Goal: Consume media (video, audio)

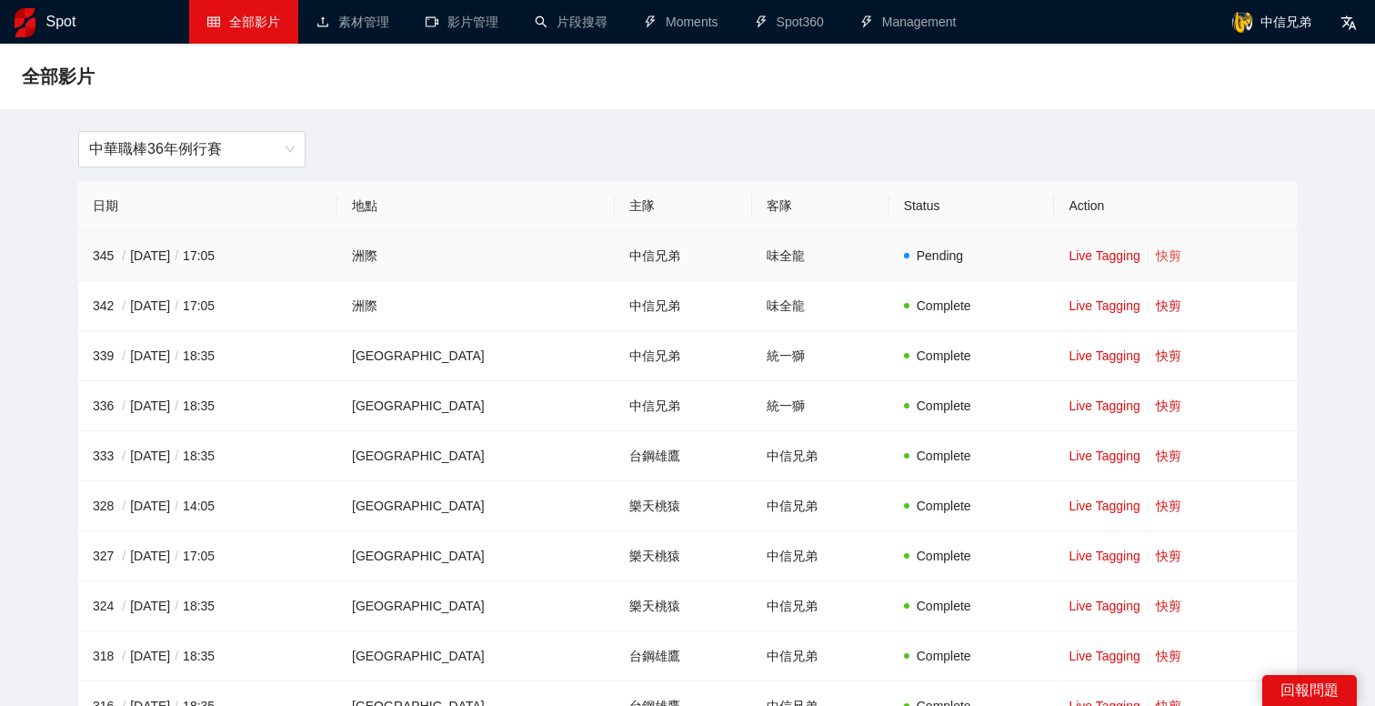
click at [1156, 254] on link "快剪" at bounding box center [1168, 255] width 25 height 15
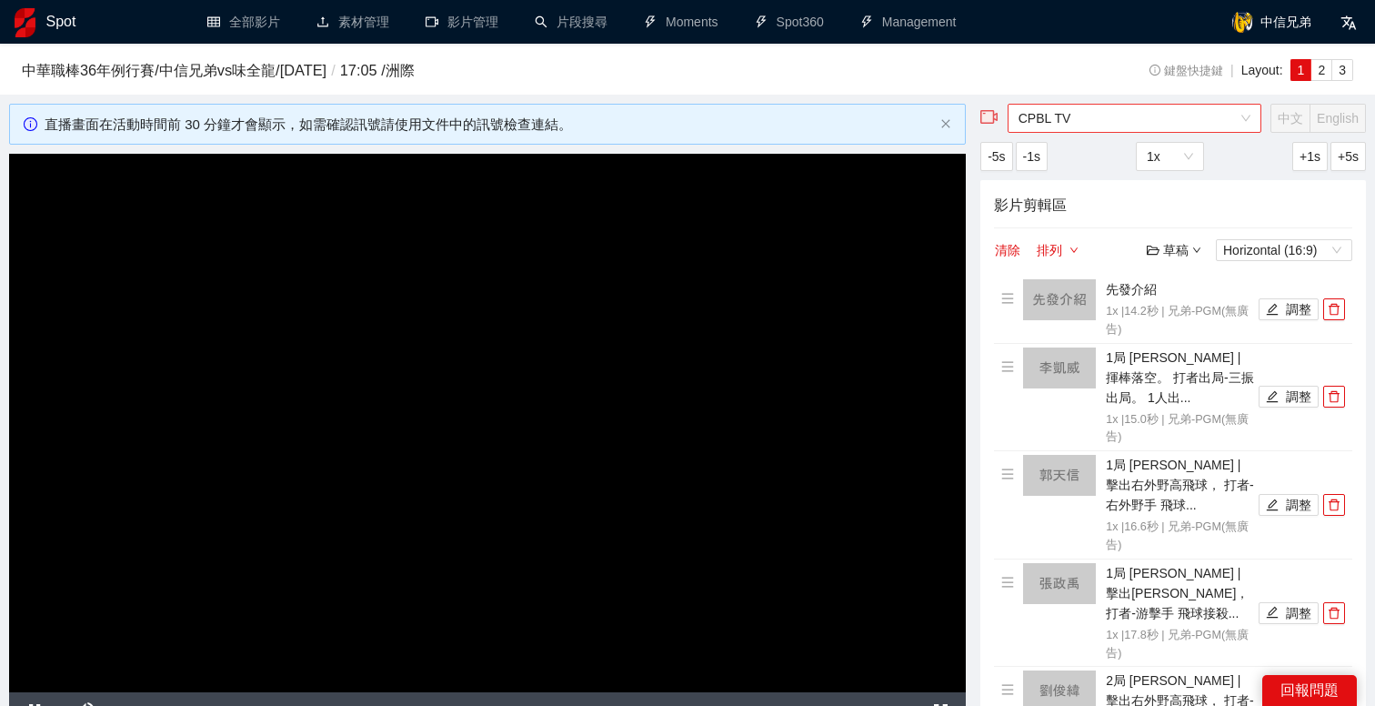
click at [1044, 119] on span "CPBL TV" at bounding box center [1135, 118] width 232 height 27
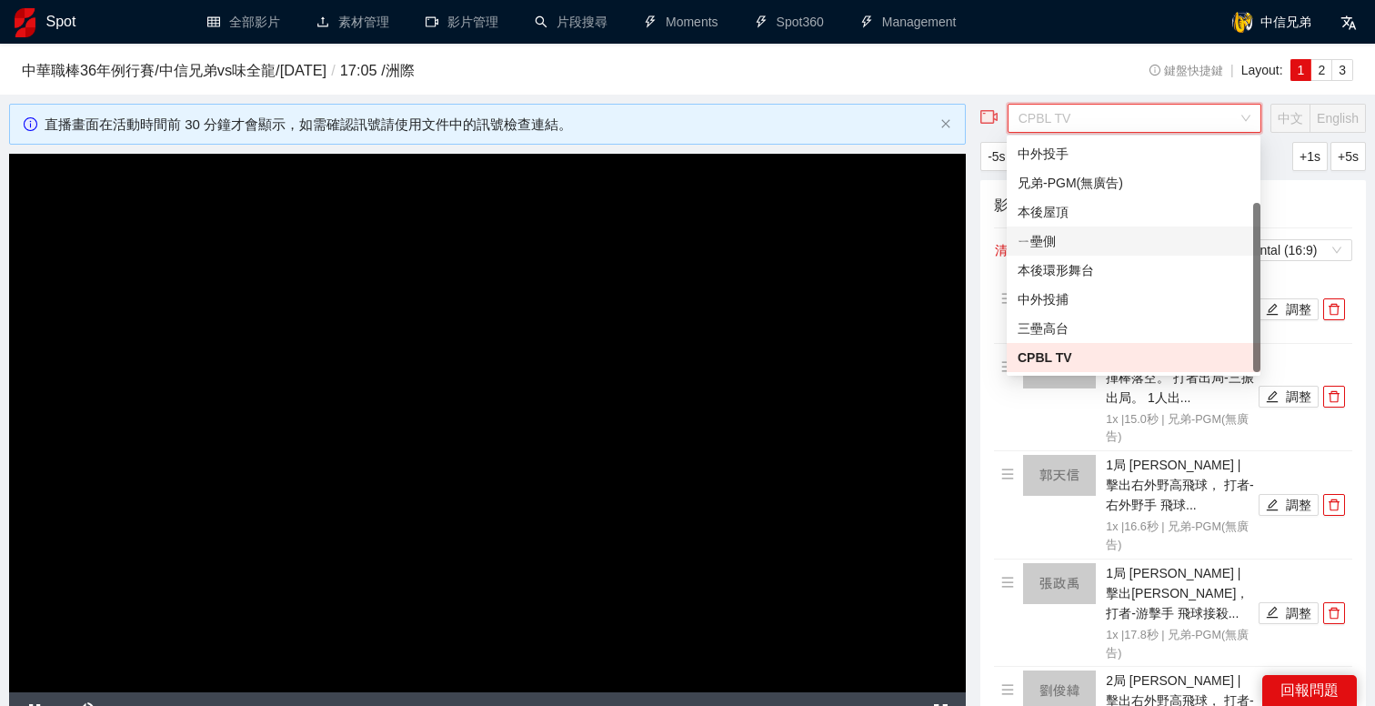
scroll to position [48, 0]
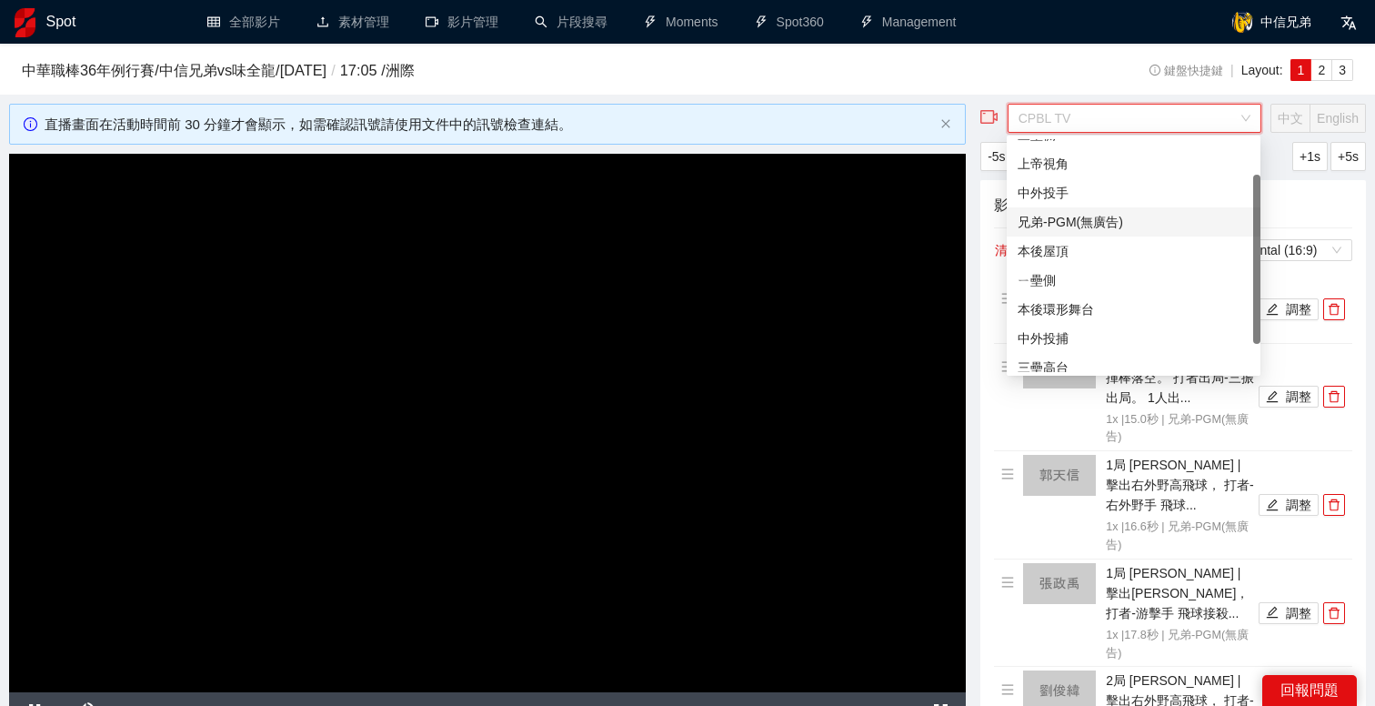
click at [1072, 226] on div "兄弟-PGM(無廣告)" at bounding box center [1134, 222] width 232 height 20
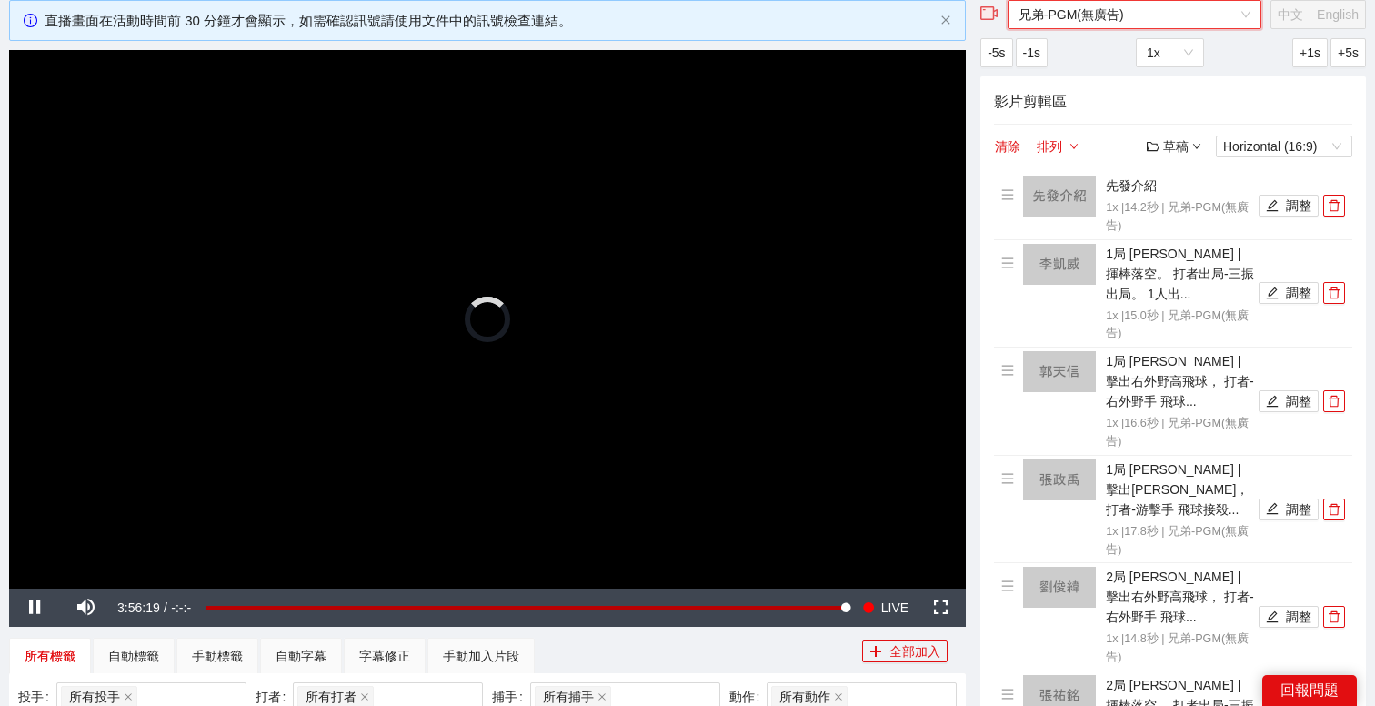
scroll to position [119, 0]
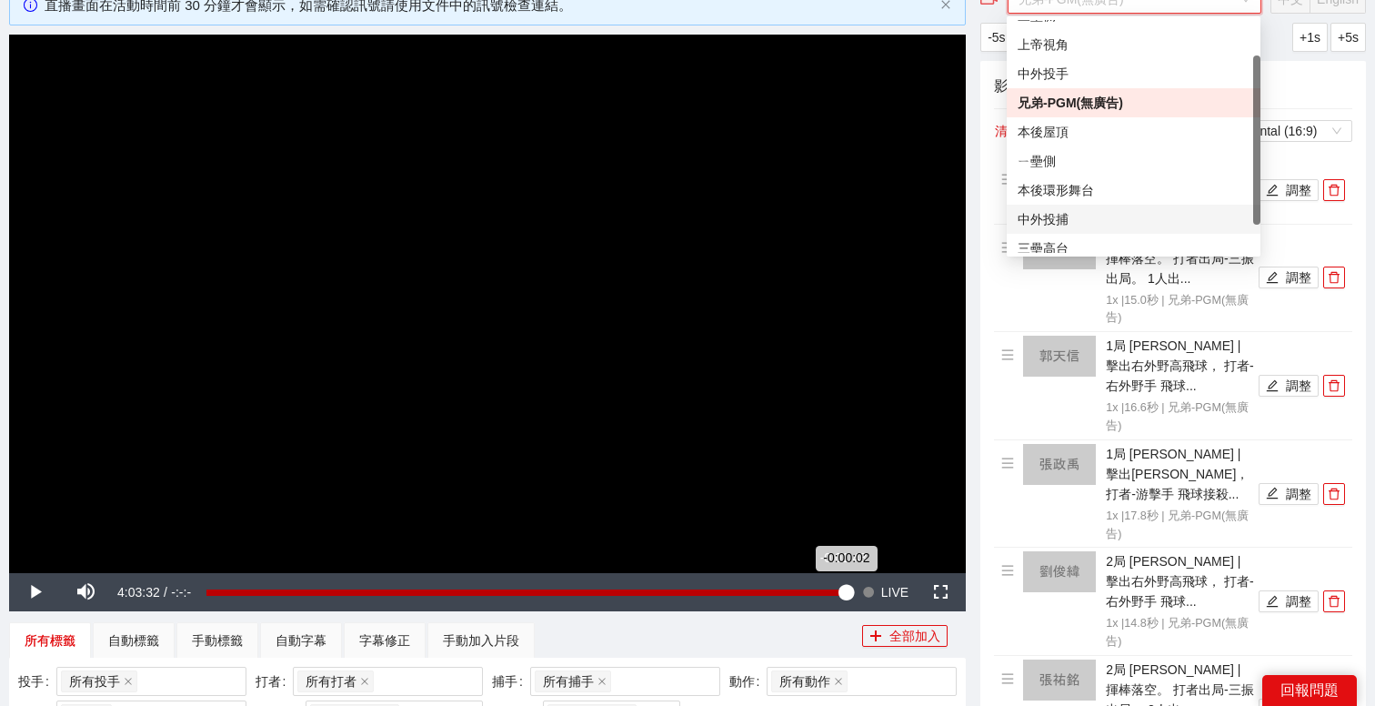
click at [842, 595] on div "-0:00:02" at bounding box center [527, 592] width 640 height 6
click at [837, 595] on div "-0:03:27" at bounding box center [522, 592] width 631 height 6
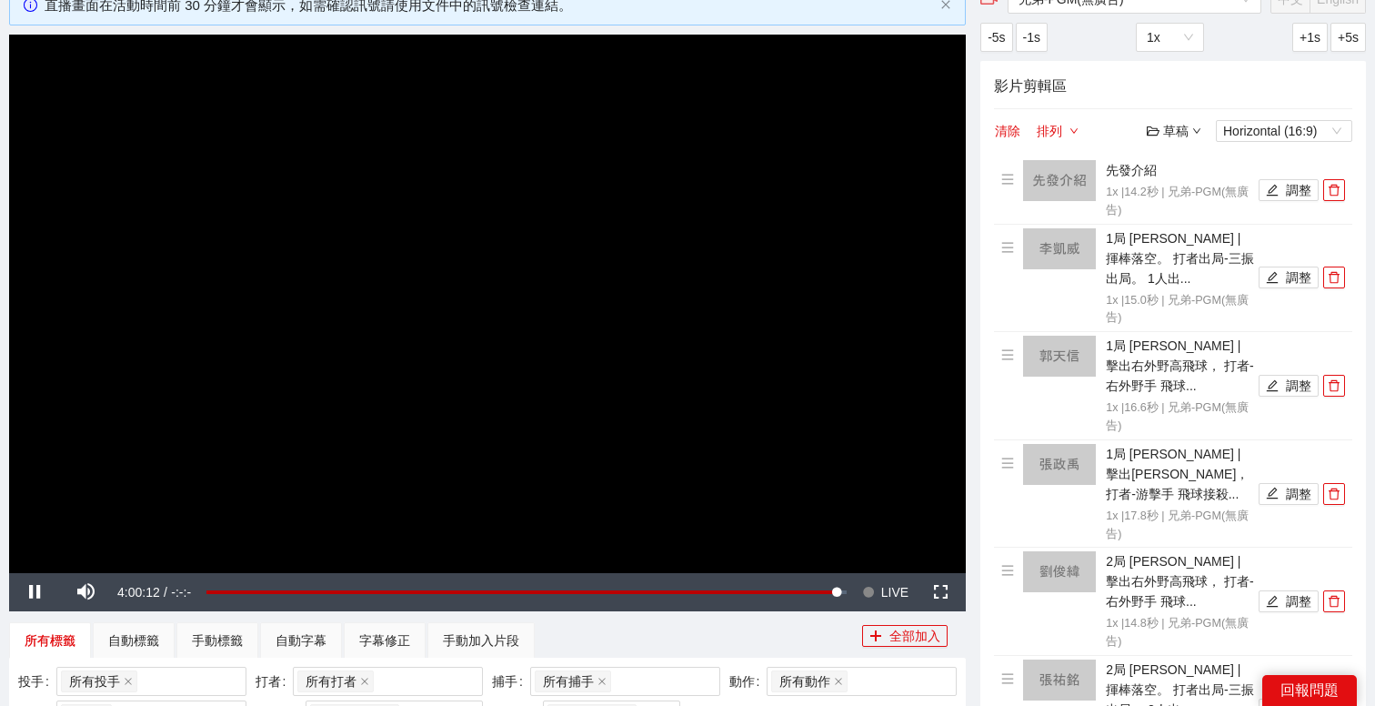
click at [831, 519] on video "Video Player" at bounding box center [487, 304] width 957 height 539
click at [829, 514] on video "Video Player" at bounding box center [487, 304] width 957 height 539
click at [873, 590] on span "Video Player" at bounding box center [868, 592] width 13 height 38
click at [779, 635] on div "所有標籤 自動標籤 手動標籤 自動字幕 字幕修正 手動加入片段" at bounding box center [435, 640] width 853 height 36
